Goal: Check status

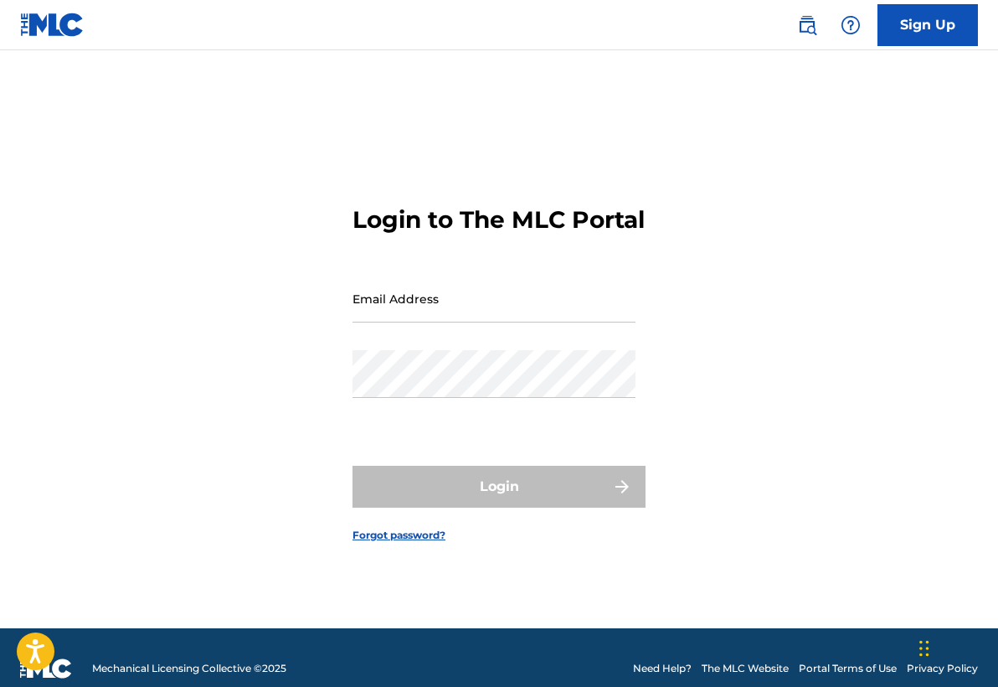
click at [501, 320] on input "Email Address" at bounding box center [494, 299] width 283 height 48
type input "[EMAIL_ADDRESS][DOMAIN_NAME]"
click at [499, 501] on button "Login" at bounding box center [499, 487] width 293 height 42
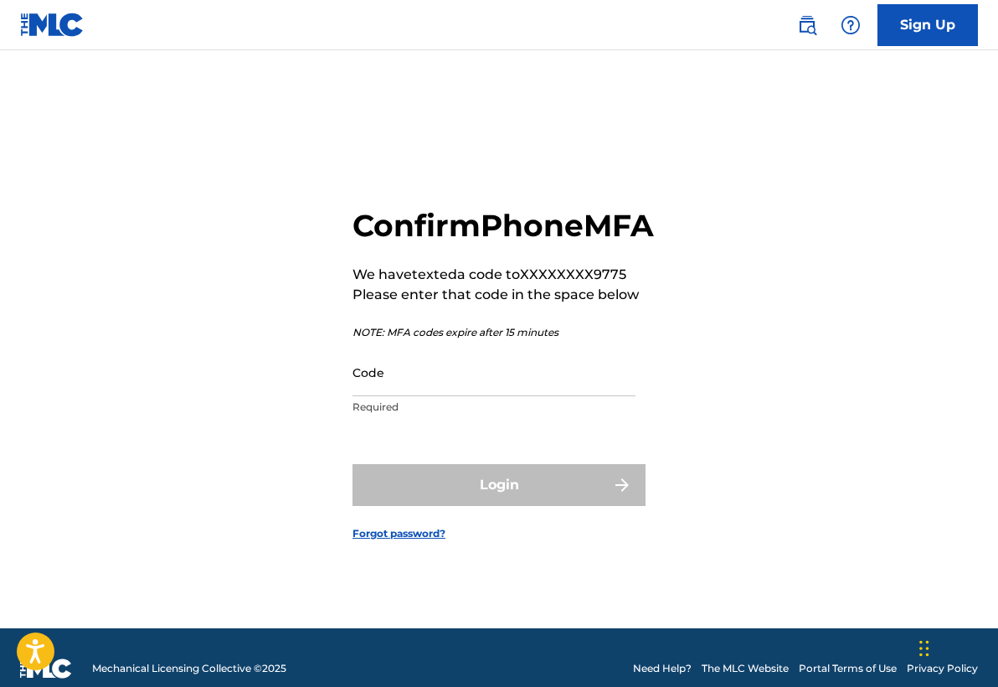
click at [429, 396] on input "Code" at bounding box center [494, 372] width 283 height 48
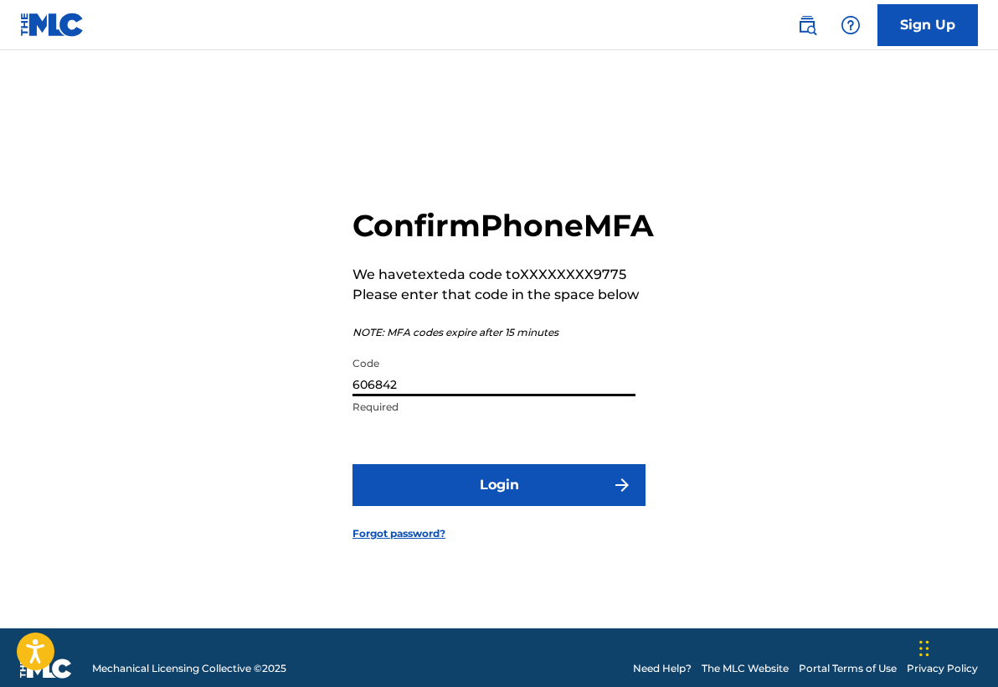
type input "606842"
click at [531, 506] on button "Login" at bounding box center [499, 485] width 293 height 42
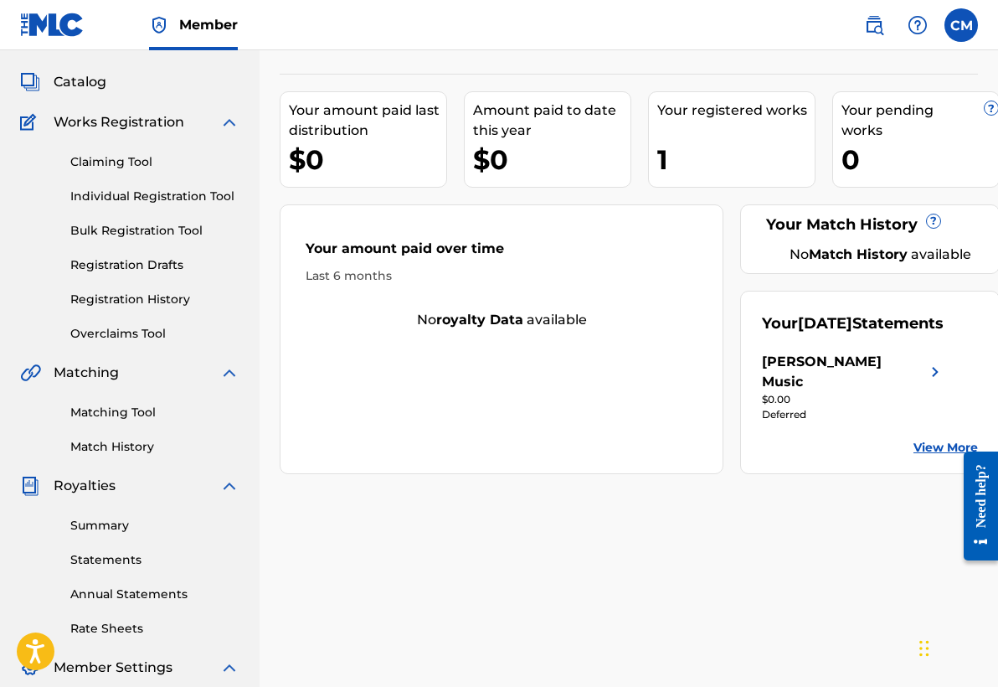
scroll to position [93, 0]
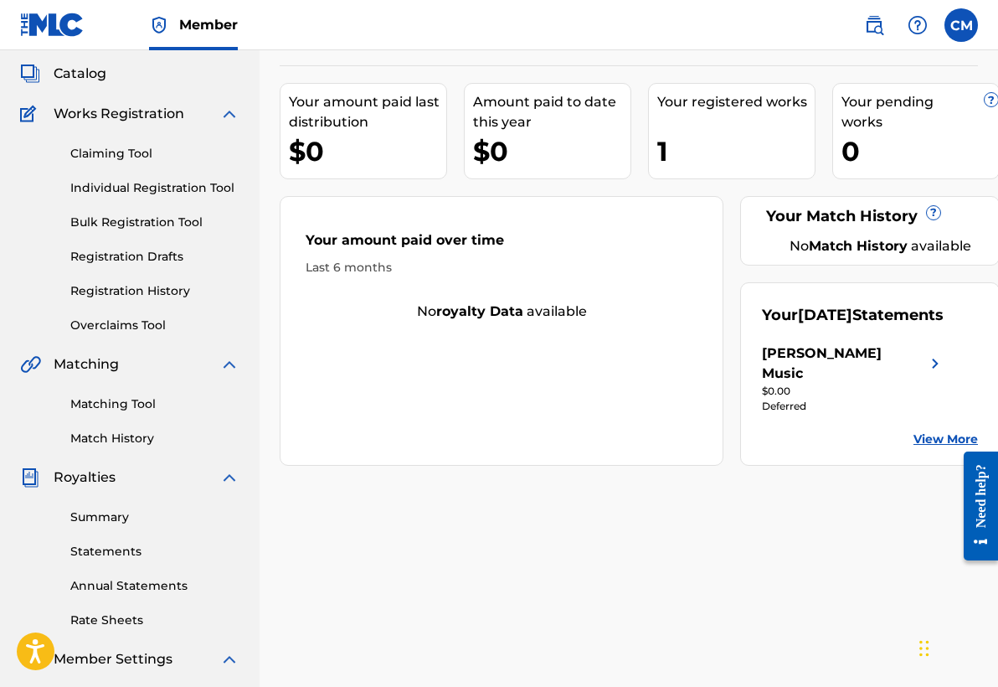
click at [113, 522] on link "Summary" at bounding box center [154, 517] width 169 height 18
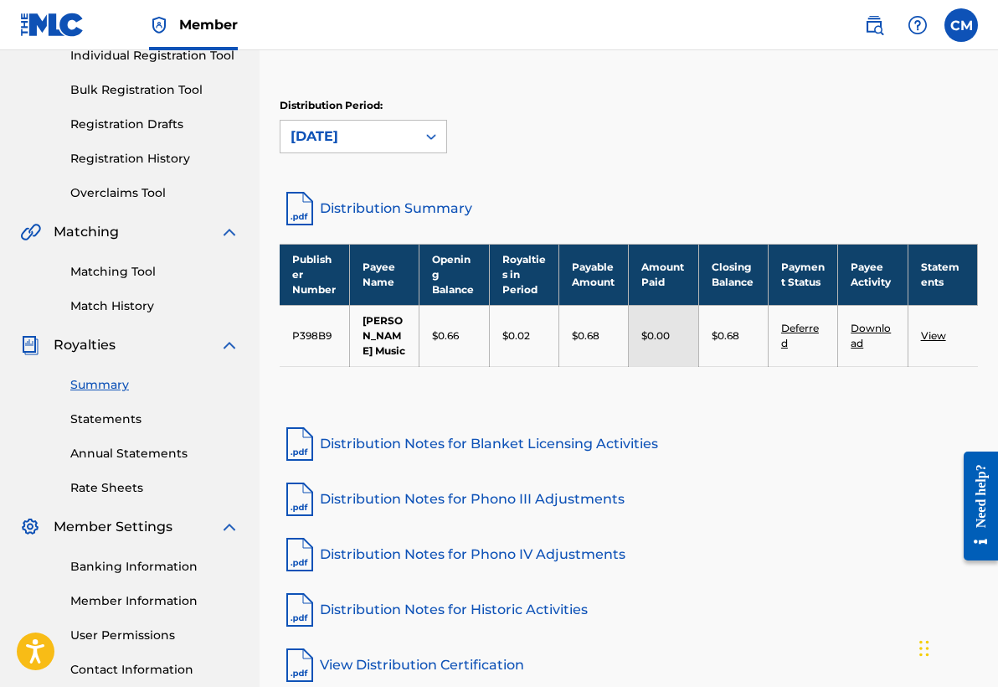
scroll to position [232, 0]
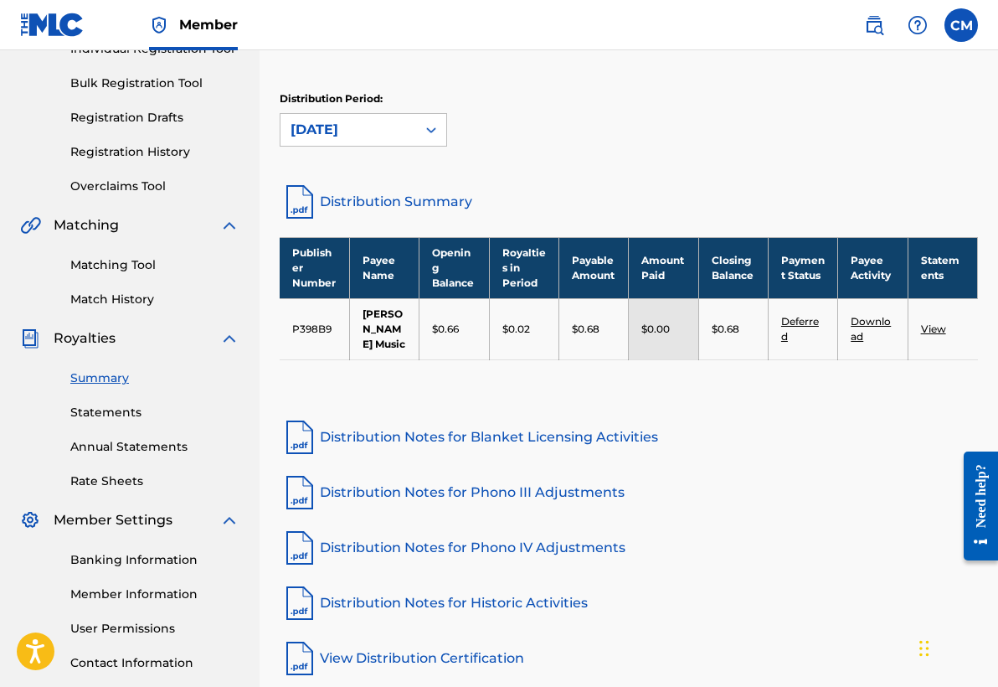
click at [119, 410] on link "Statements" at bounding box center [154, 413] width 169 height 18
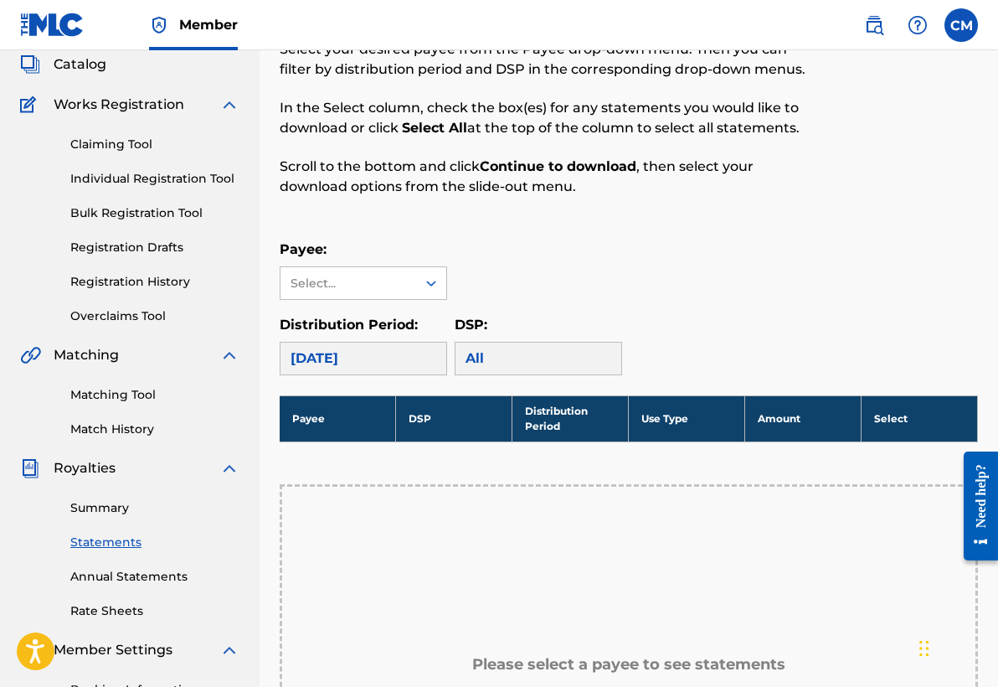
scroll to position [110, 0]
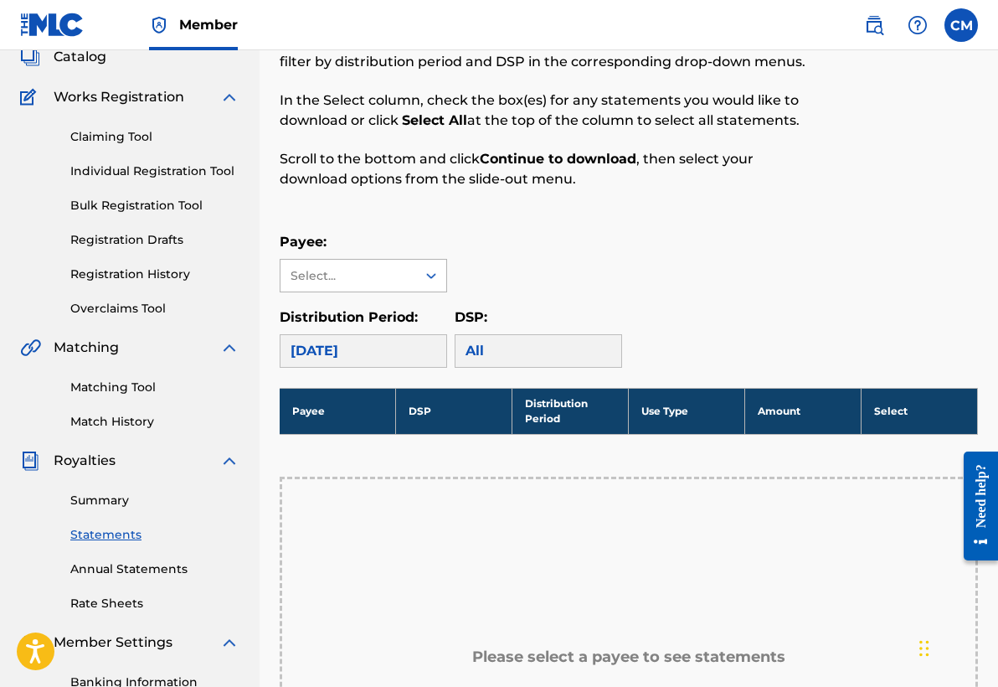
click at [415, 280] on div "Select..." at bounding box center [349, 276] width 136 height 32
click at [405, 305] on div "[PERSON_NAME] Music" at bounding box center [364, 323] width 166 height 62
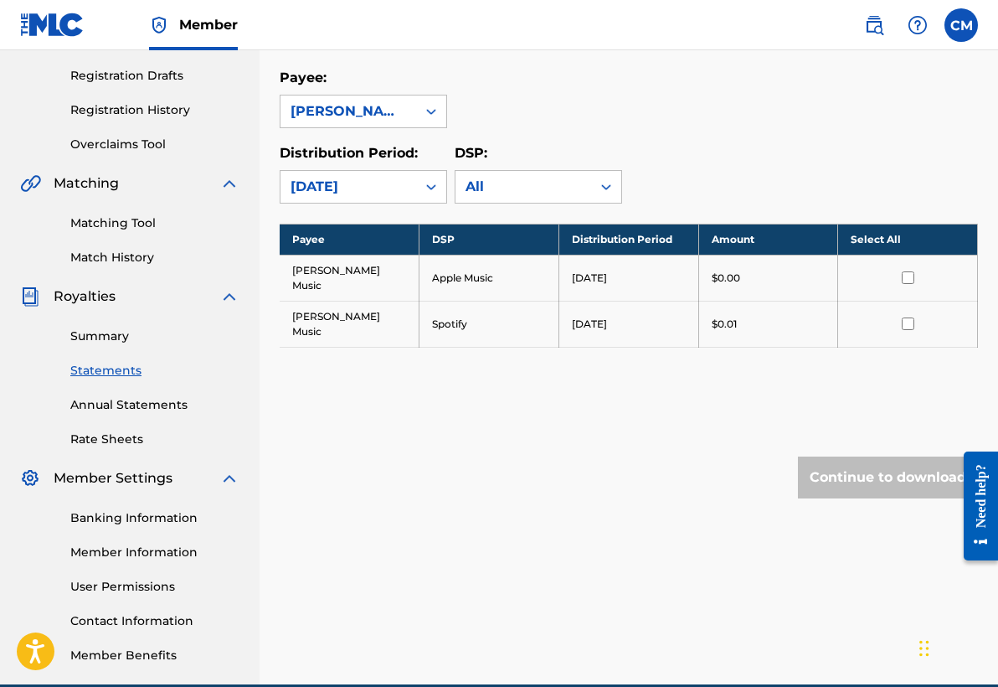
scroll to position [263, 0]
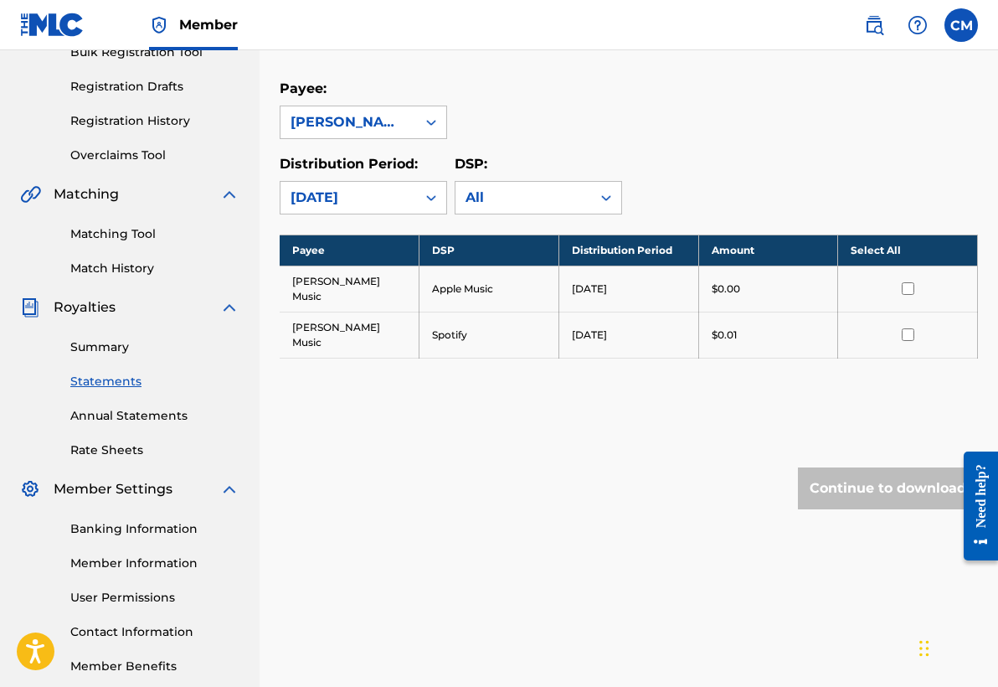
click at [106, 447] on link "Rate Sheets" at bounding box center [154, 450] width 169 height 18
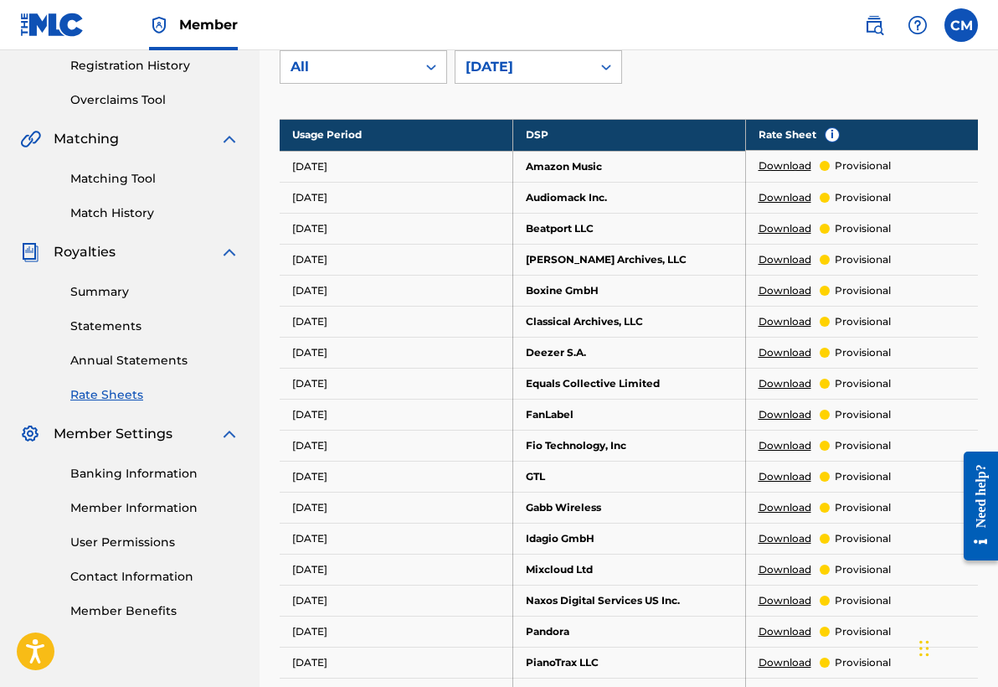
scroll to position [224, 0]
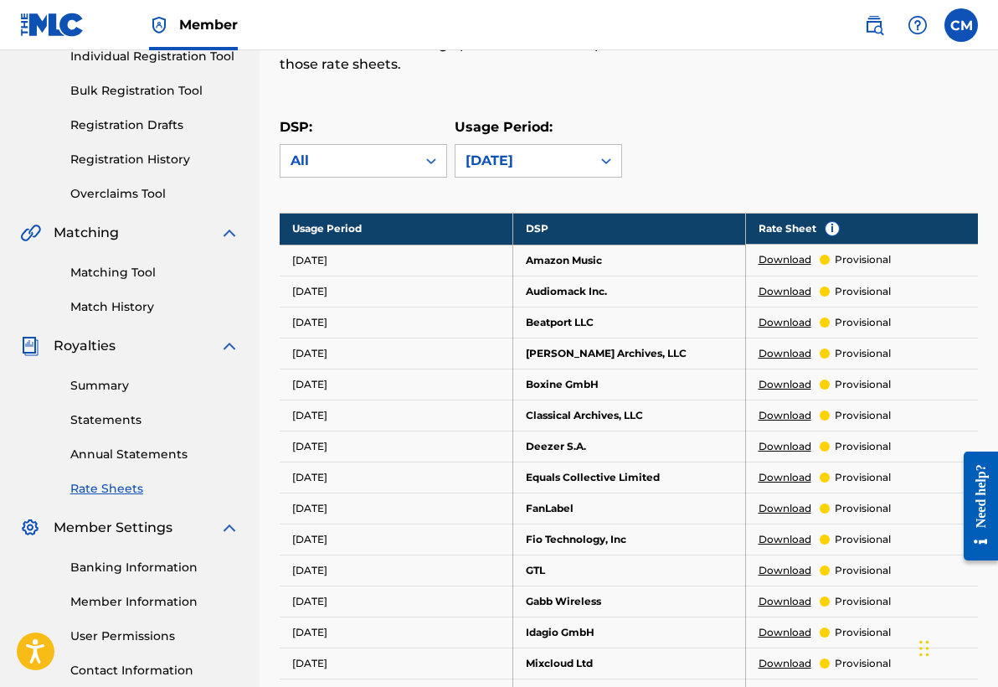
click at [121, 385] on link "Summary" at bounding box center [154, 386] width 169 height 18
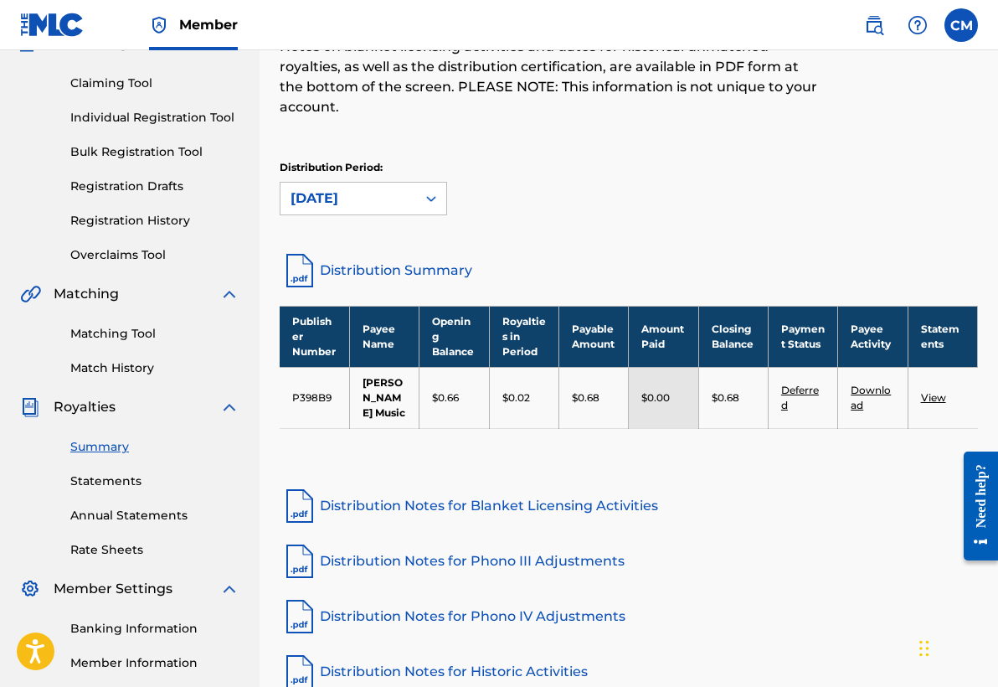
scroll to position [167, 0]
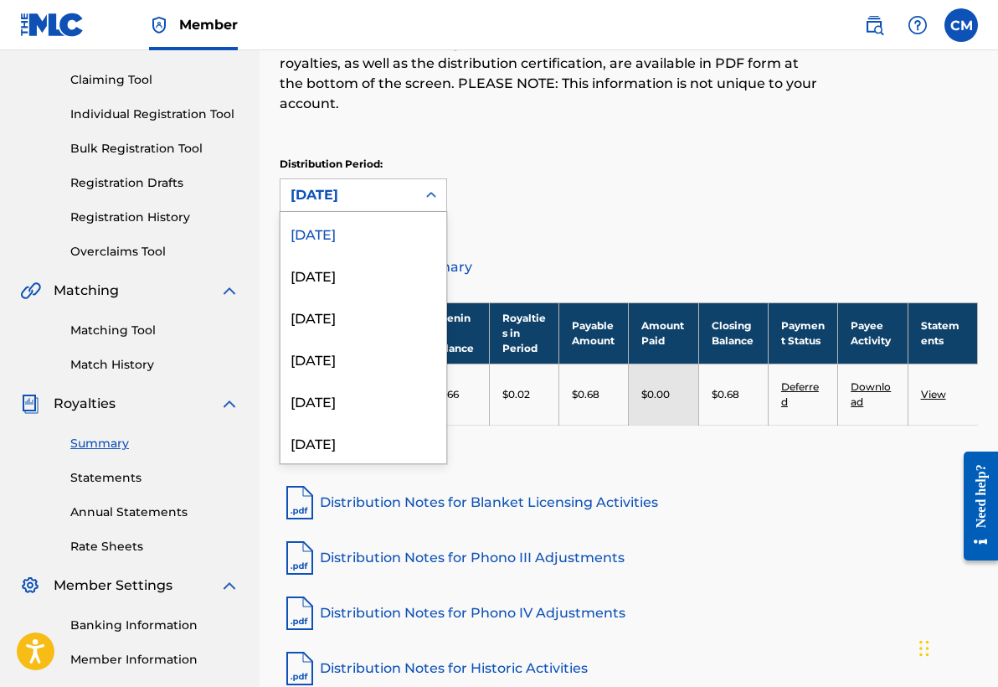
click at [409, 191] on div "[DATE]" at bounding box center [349, 195] width 136 height 32
click at [357, 324] on div "[DATE]" at bounding box center [364, 317] width 166 height 42
click at [399, 200] on div "[DATE]" at bounding box center [349, 195] width 116 height 20
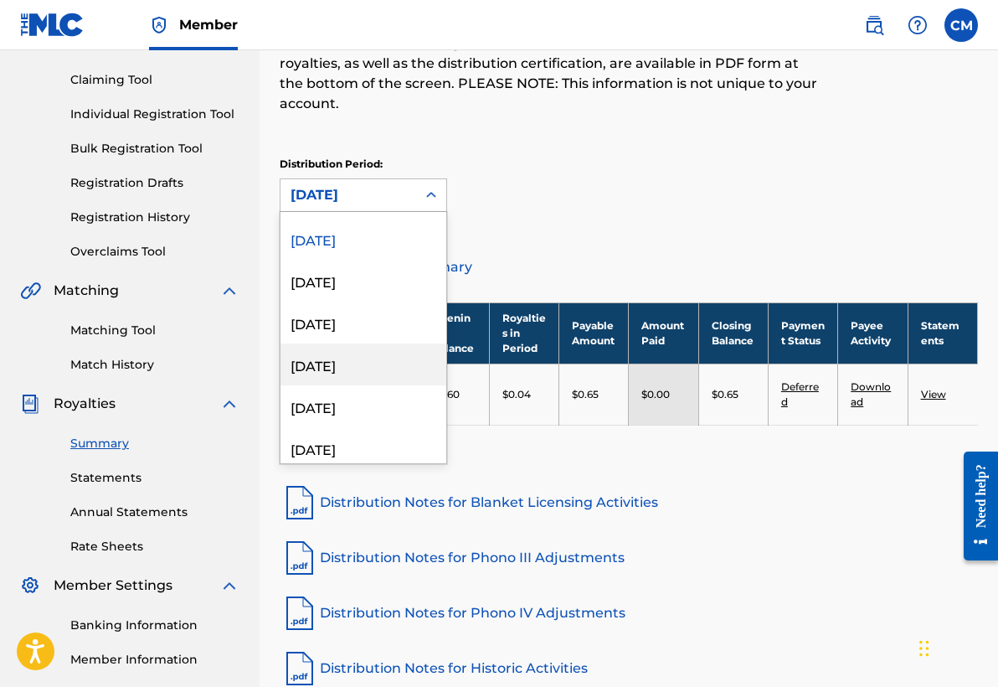
scroll to position [84, 0]
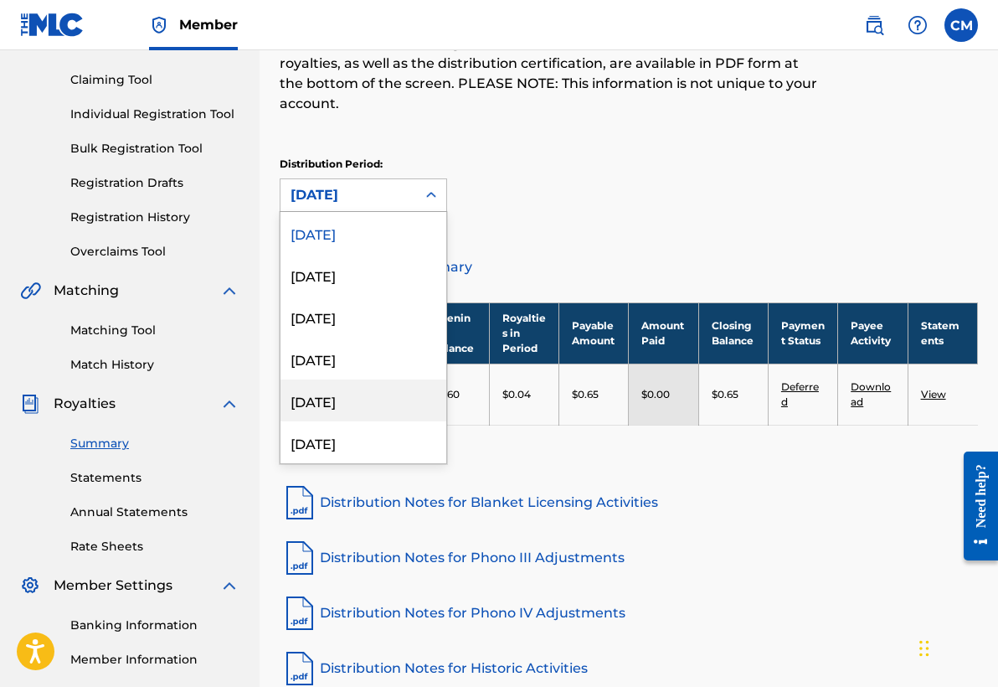
click at [356, 400] on div "[DATE]" at bounding box center [364, 400] width 166 height 42
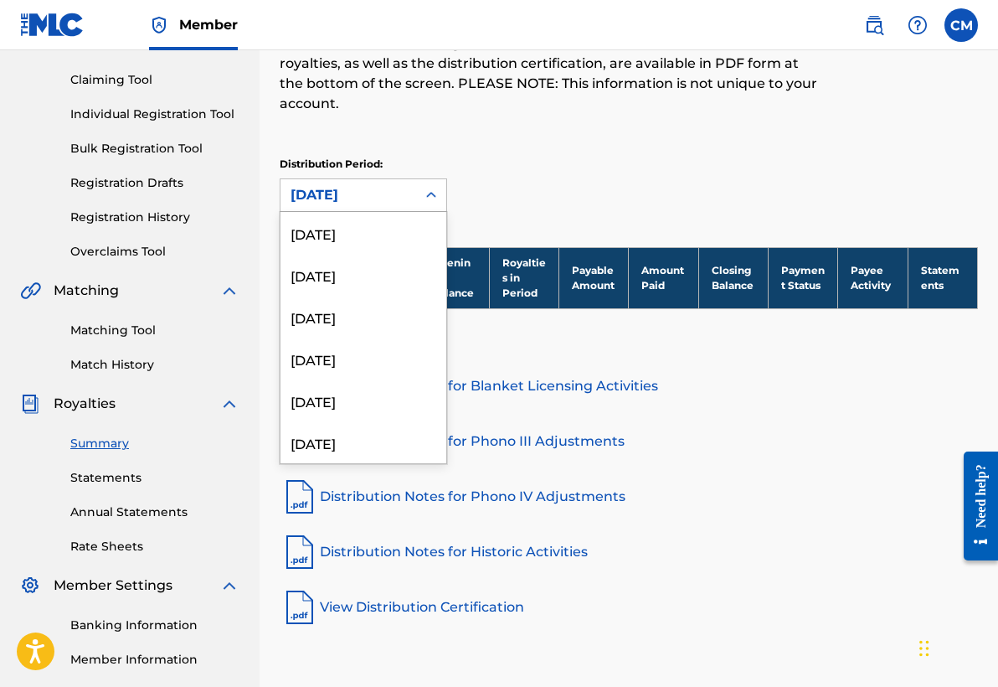
click at [425, 194] on icon at bounding box center [431, 195] width 17 height 17
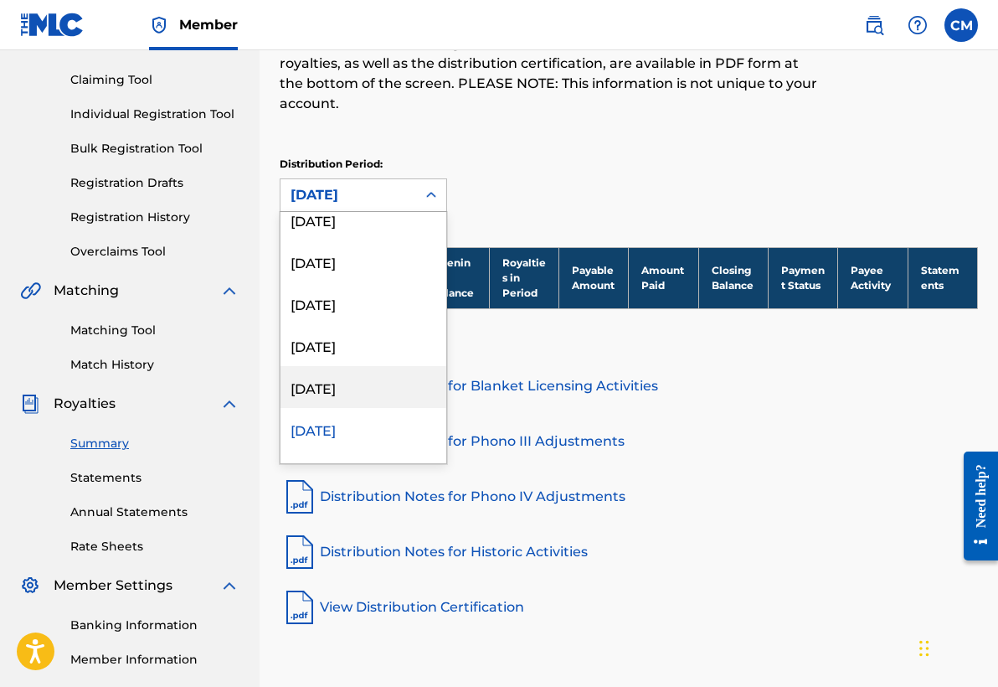
click at [356, 379] on div "[DATE]" at bounding box center [364, 387] width 166 height 42
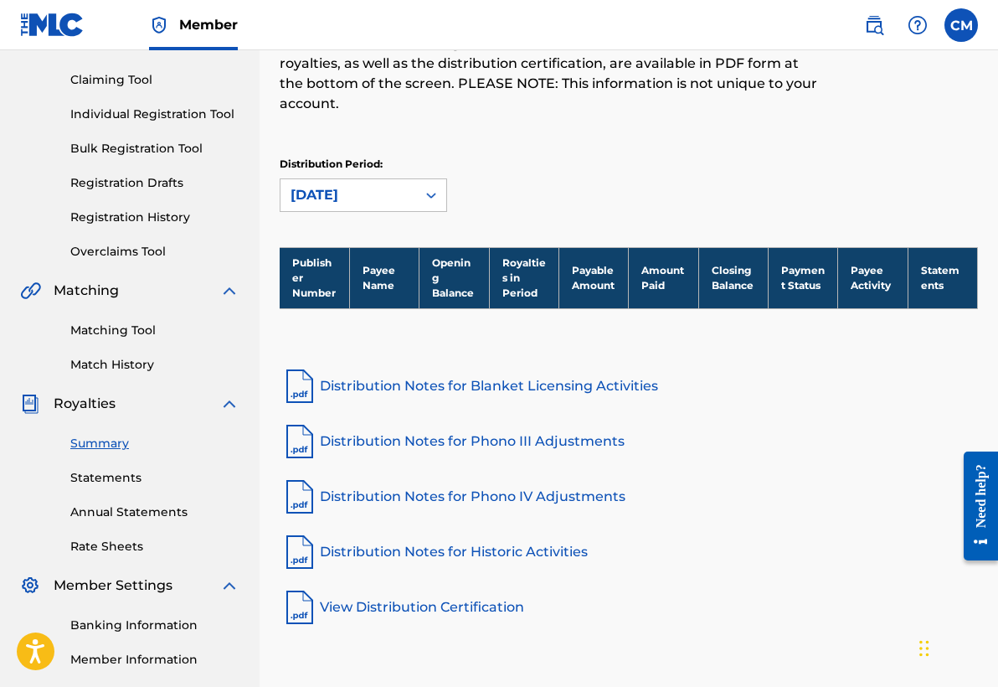
click at [411, 201] on div "[DATE]" at bounding box center [349, 195] width 136 height 32
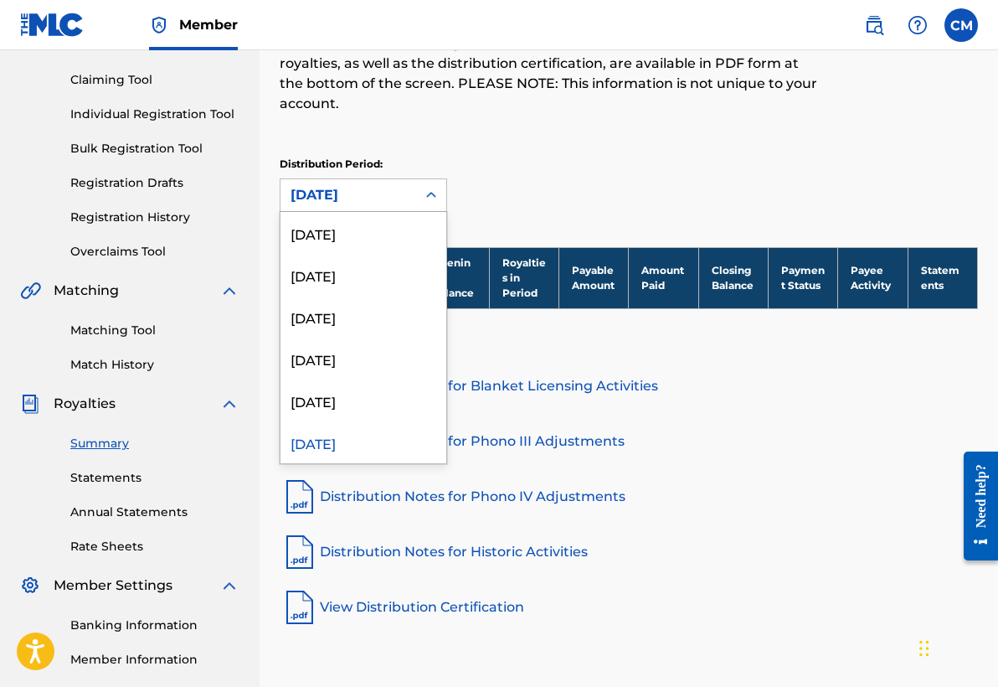
scroll to position [13, 0]
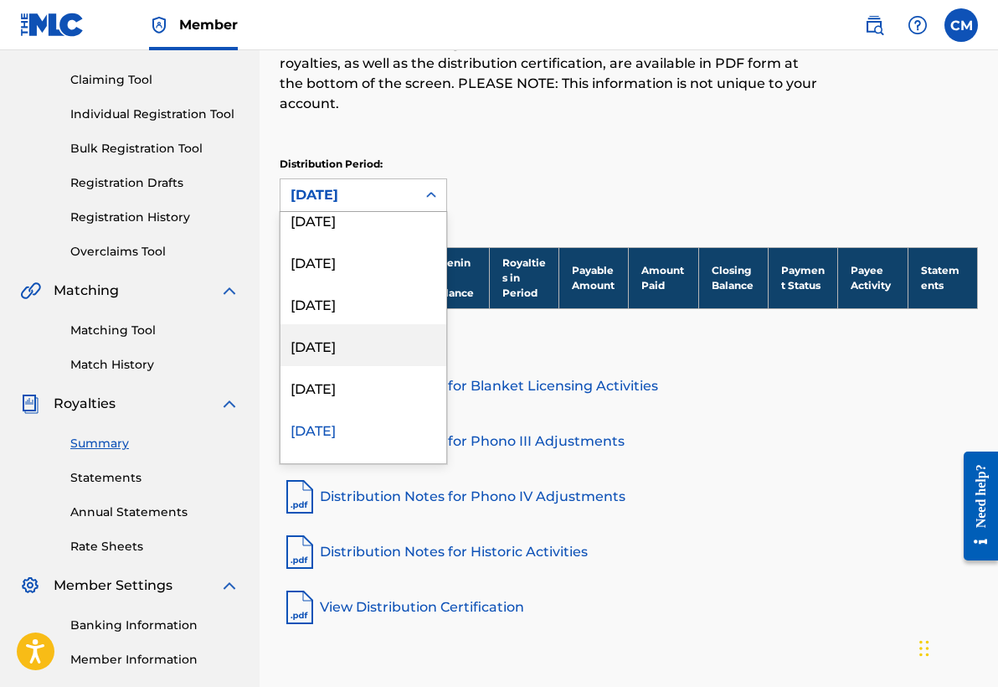
click at [357, 348] on div "[DATE]" at bounding box center [364, 345] width 166 height 42
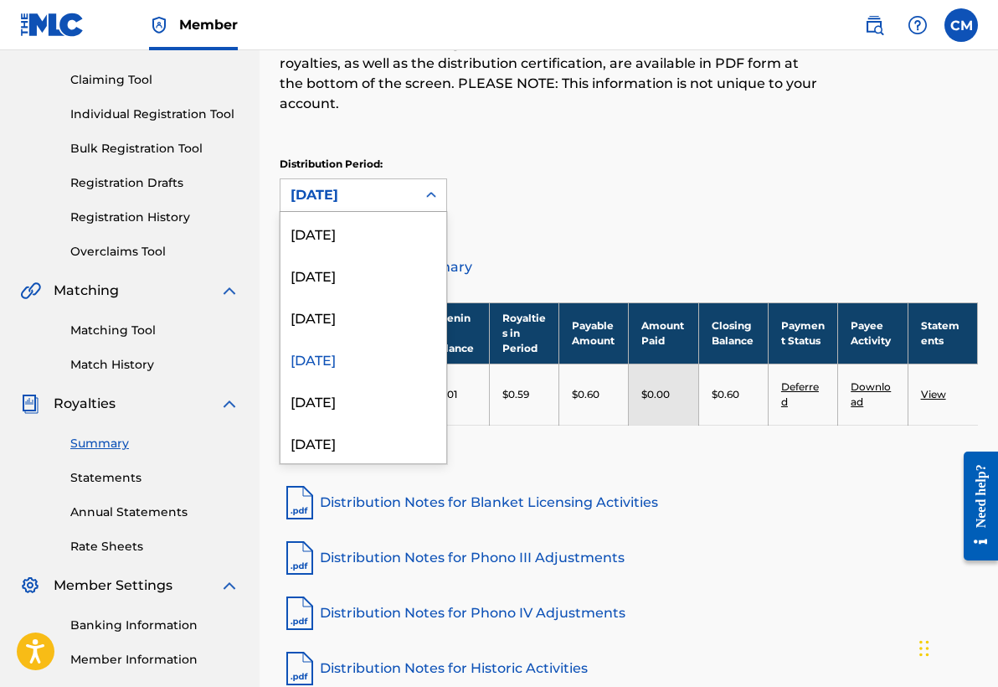
click at [421, 200] on div at bounding box center [431, 195] width 30 height 30
click at [358, 230] on div "[DATE]" at bounding box center [364, 233] width 166 height 42
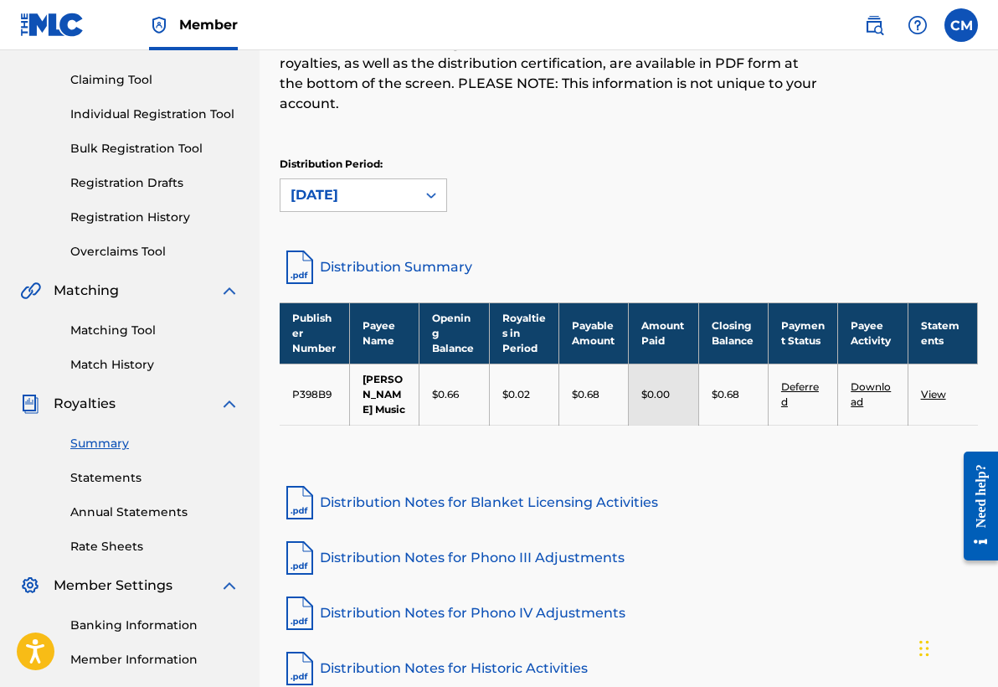
click at [559, 190] on div "Distribution Period: option [DATE], selected. [DATE]" at bounding box center [629, 184] width 698 height 55
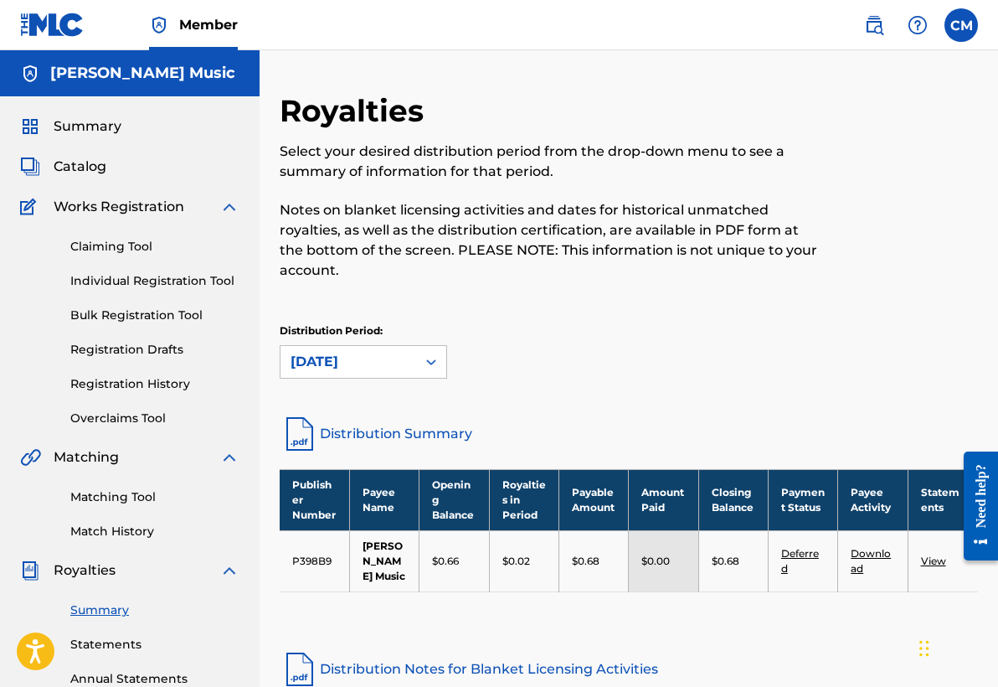
scroll to position [0, 0]
